Goal: Information Seeking & Learning: Learn about a topic

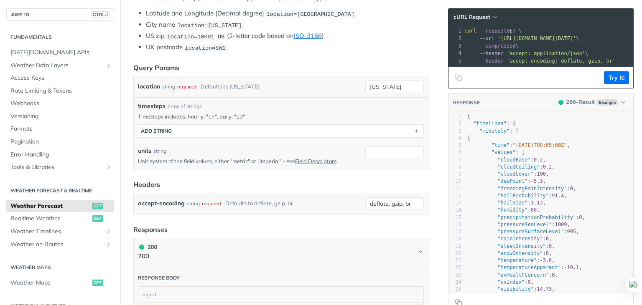
scroll to position [209, 0]
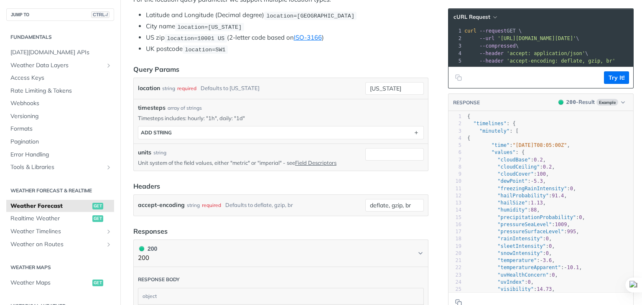
click at [192, 86] on div "required" at bounding box center [186, 88] width 19 height 12
click at [378, 84] on input "[US_STATE]" at bounding box center [394, 88] width 58 height 13
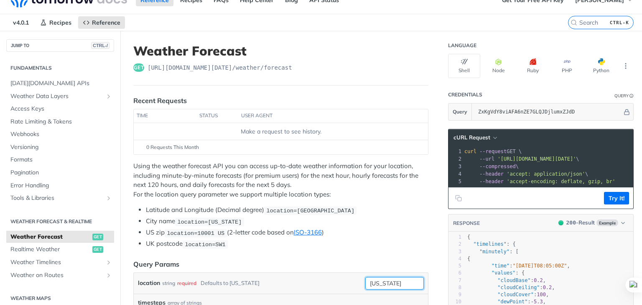
scroll to position [0, 0]
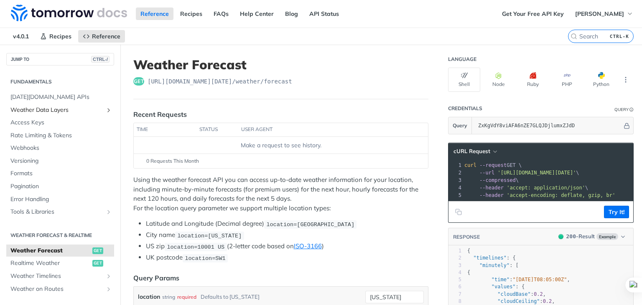
click at [96, 110] on span "Weather Data Layers" at bounding box center [56, 110] width 93 height 8
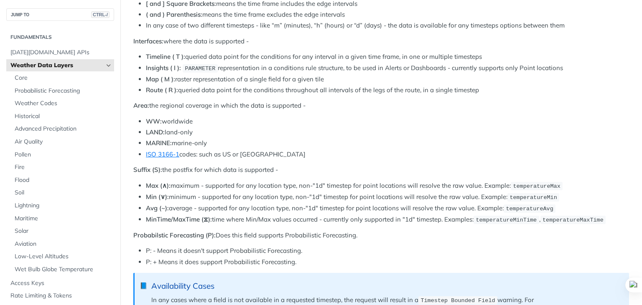
scroll to position [418, 0]
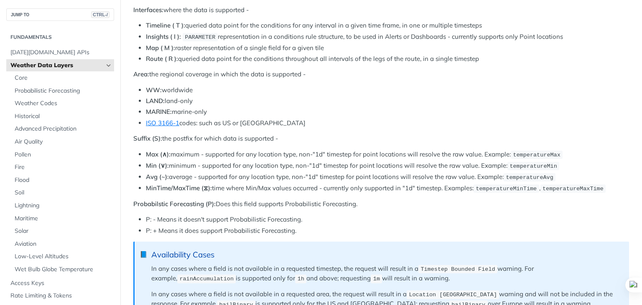
click at [255, 96] on li "LAND: land-only" at bounding box center [387, 101] width 483 height 10
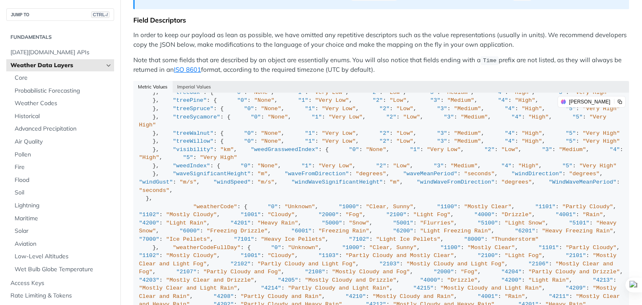
scroll to position [376, 0]
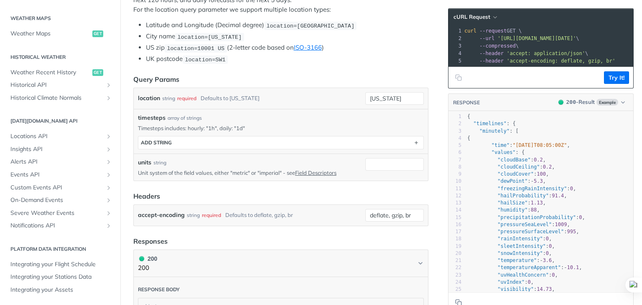
scroll to position [192, 0]
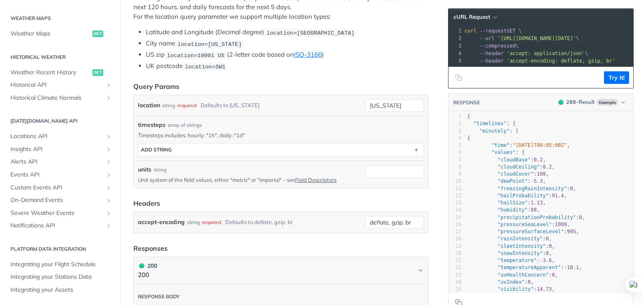
click at [150, 105] on label "location" at bounding box center [149, 105] width 22 height 12
click at [365, 105] on input "[US_STATE]" at bounding box center [394, 105] width 58 height 13
click at [150, 105] on label "location" at bounding box center [149, 105] width 22 height 12
click at [365, 105] on input "[US_STATE]" at bounding box center [394, 105] width 58 height 13
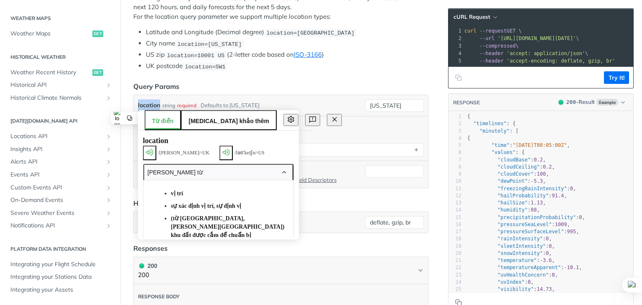
copy label "location"
click at [61, 36] on span "Weather Maps" at bounding box center [50, 34] width 80 height 8
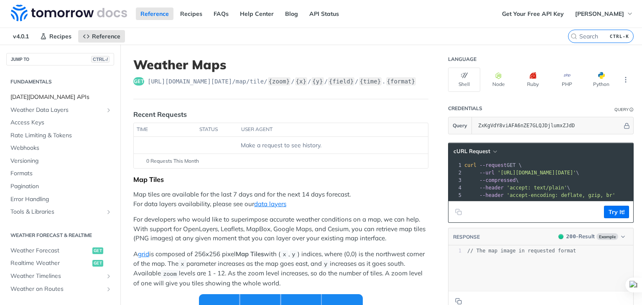
click at [34, 96] on span "[DATE][DOMAIN_NAME] APIs" at bounding box center [61, 97] width 102 height 8
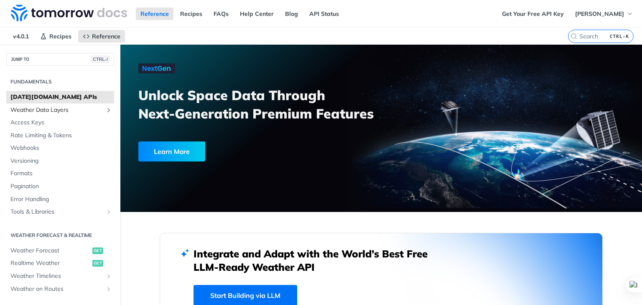
click at [36, 108] on span "Weather Data Layers" at bounding box center [56, 110] width 93 height 8
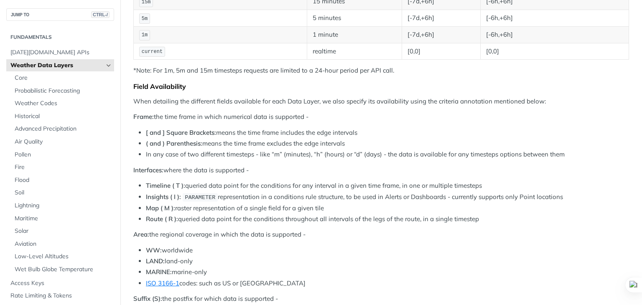
scroll to position [439, 0]
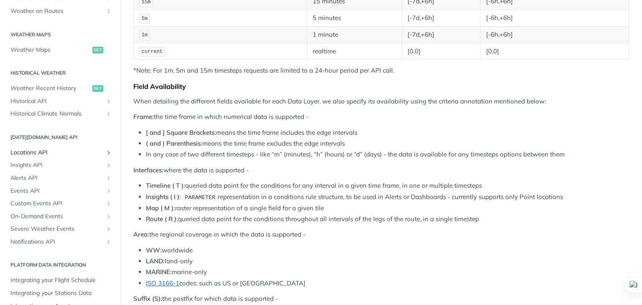
click at [48, 151] on span "Locations API" at bounding box center [56, 153] width 93 height 8
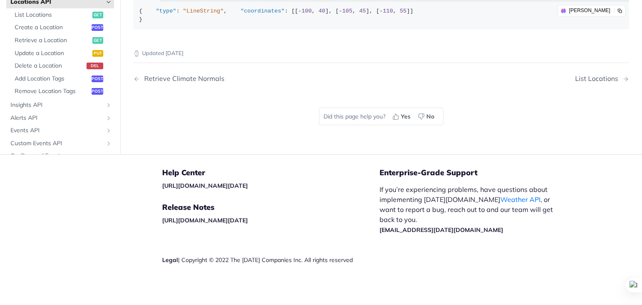
scroll to position [341, 0]
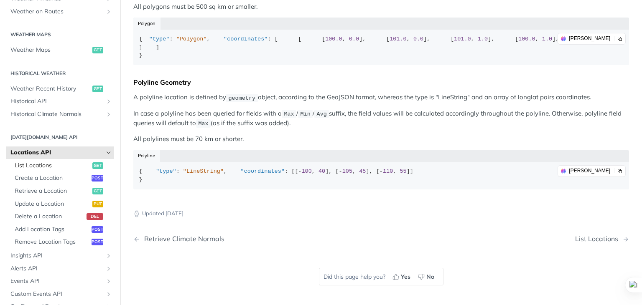
click at [34, 167] on span "List Locations" at bounding box center [53, 166] width 76 height 8
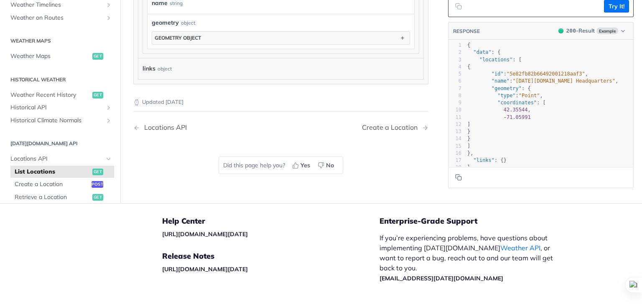
scroll to position [125, 0]
click at [53, 109] on span "Historical API" at bounding box center [56, 108] width 93 height 8
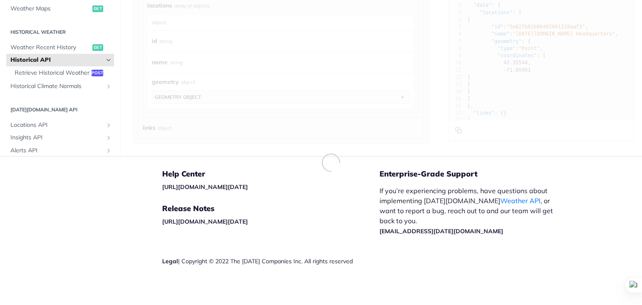
scroll to position [323, 0]
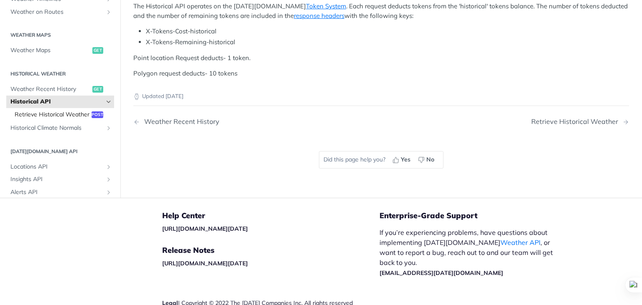
click at [53, 119] on span "Retrieve Historical Weather" at bounding box center [52, 114] width 75 height 8
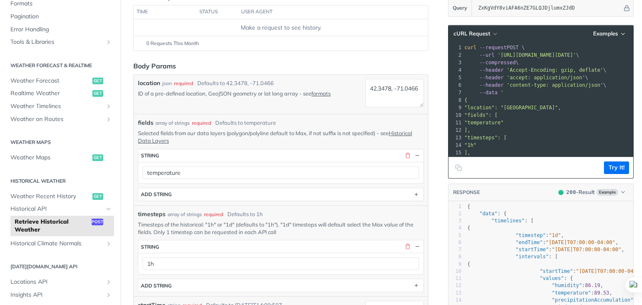
scroll to position [114, 0]
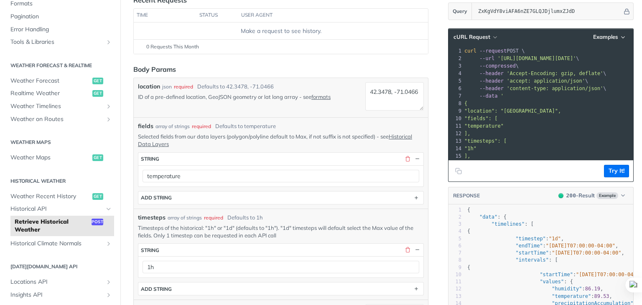
click at [182, 86] on div "required" at bounding box center [183, 87] width 19 height 8
click at [329, 94] on link "formats" at bounding box center [320, 97] width 19 height 7
